Goal: Task Accomplishment & Management: Use online tool/utility

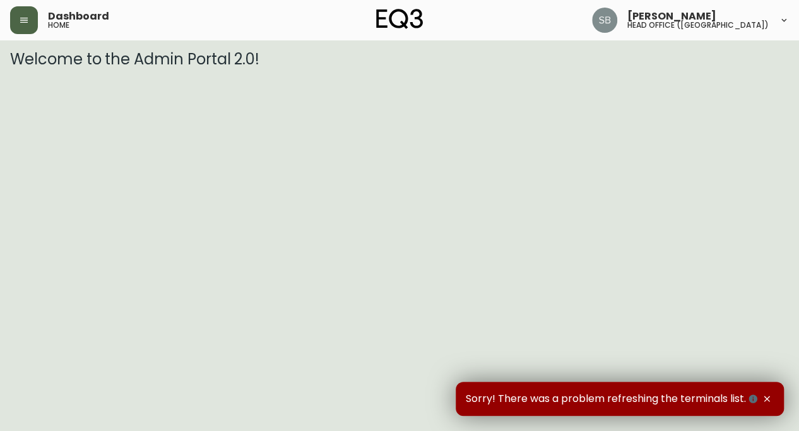
click at [28, 21] on icon "button" at bounding box center [24, 20] width 10 height 10
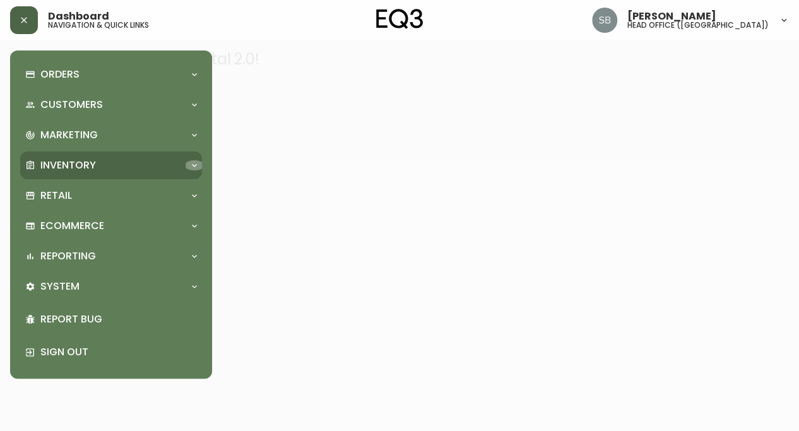
click at [198, 163] on icon at bounding box center [194, 165] width 10 height 10
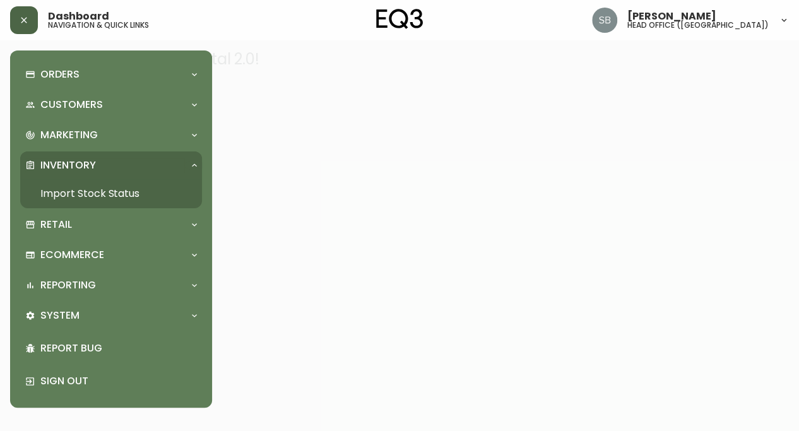
click at [113, 194] on link "Import Stock Status" at bounding box center [111, 193] width 182 height 29
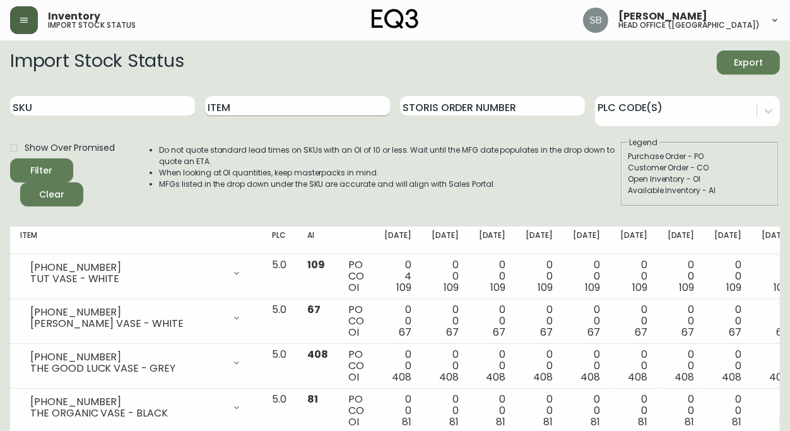
click at [251, 110] on input "Item" at bounding box center [297, 106] width 185 height 20
type input "taaj"
click at [10, 158] on button "Filter" at bounding box center [41, 170] width 63 height 24
